Goal: Use online tool/utility: Utilize a website feature to perform a specific function

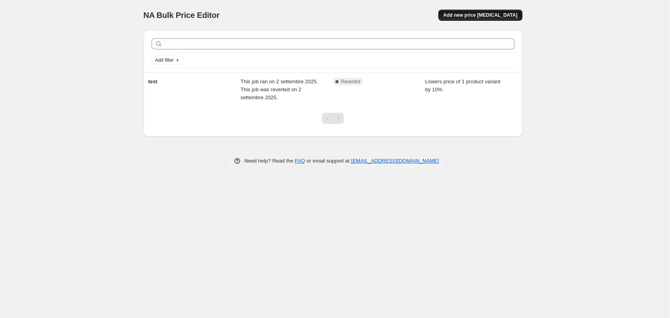
click at [473, 16] on span "Add new price [MEDICAL_DATA]" at bounding box center [480, 15] width 74 height 6
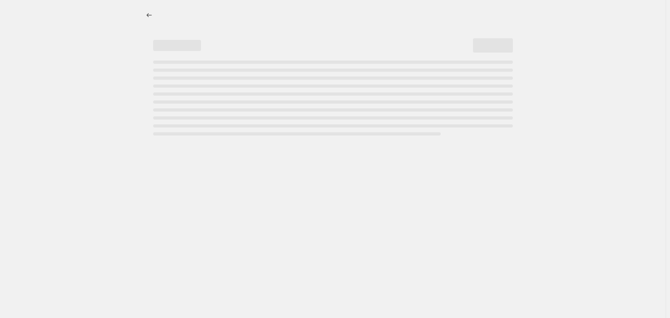
select select "percentage"
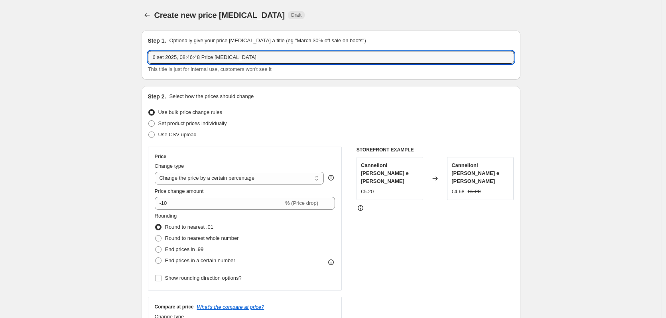
drag, startPoint x: 124, startPoint y: 54, endPoint x: 95, endPoint y: 57, distance: 29.7
type input "fine settimana 6-7 settembre"
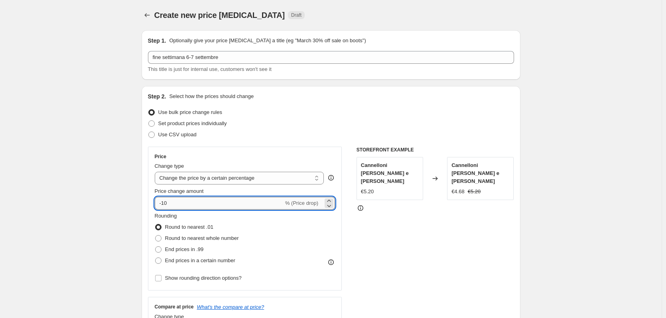
drag, startPoint x: 168, startPoint y: 204, endPoint x: 163, endPoint y: 204, distance: 4.8
click at [163, 204] on input "-10" at bounding box center [219, 203] width 129 height 13
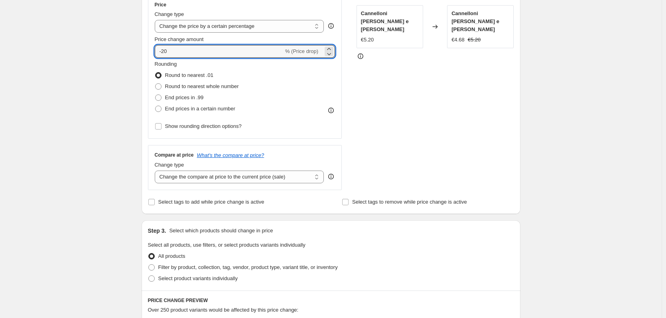
scroll to position [199, 0]
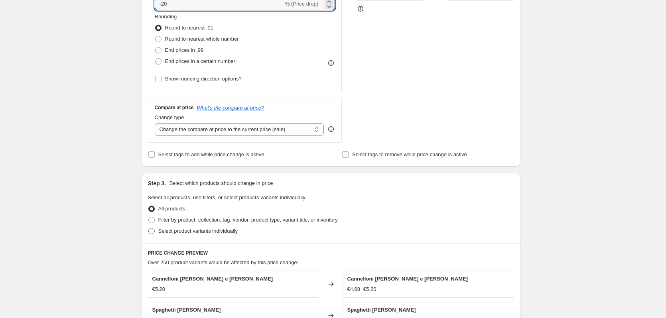
type input "-20"
click at [154, 233] on span at bounding box center [151, 231] width 6 height 6
click at [149, 229] on input "Select product variants individually" at bounding box center [148, 228] width 0 height 0
radio input "true"
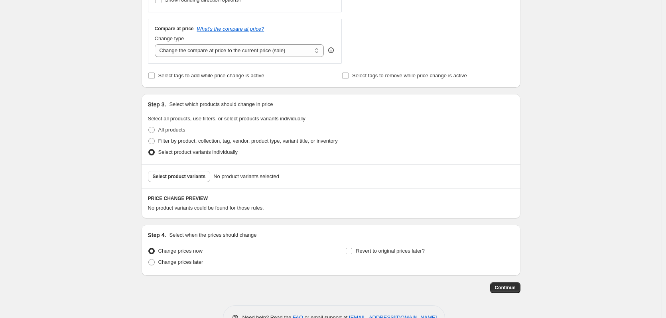
scroll to position [279, 0]
click at [154, 143] on span at bounding box center [151, 140] width 6 height 6
click at [149, 138] on input "Filter by product, collection, tag, vendor, product type, variant title, or inv…" at bounding box center [148, 137] width 0 height 0
radio input "true"
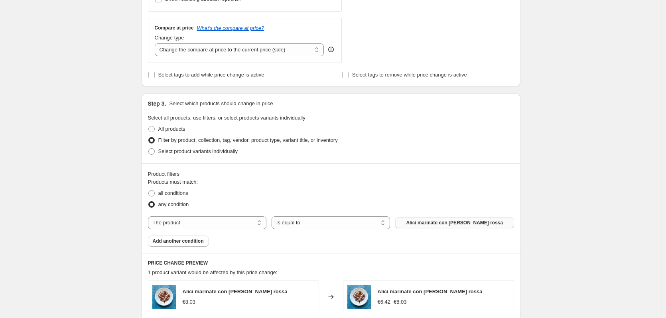
click at [410, 224] on button "Alici marinate con [PERSON_NAME] rossa" at bounding box center [454, 222] width 118 height 11
click at [172, 243] on span "Add another condition" at bounding box center [178, 241] width 51 height 6
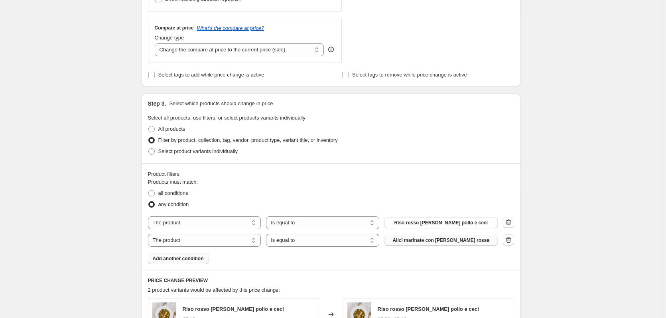
click at [414, 245] on button "Alici marinate con [PERSON_NAME] rossa" at bounding box center [441, 240] width 113 height 11
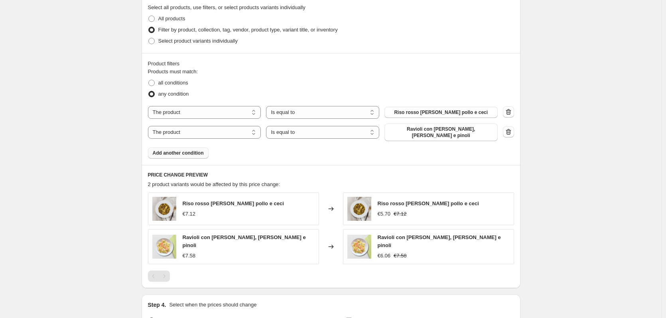
scroll to position [439, 0]
